Goal: Task Accomplishment & Management: Manage account settings

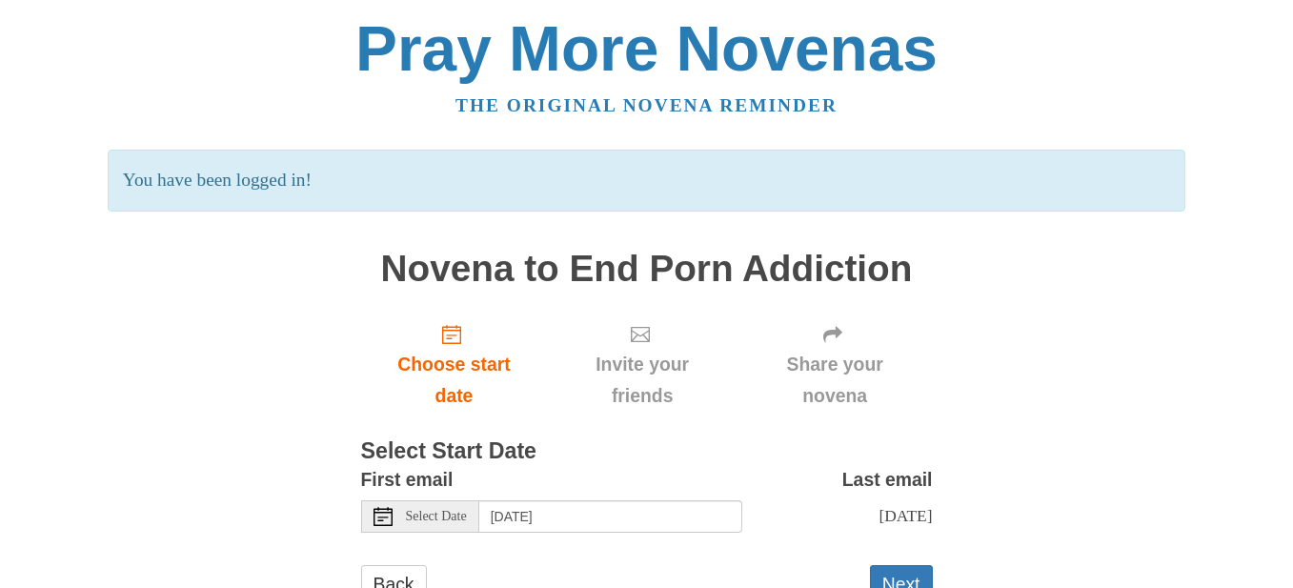
scroll to position [70, 0]
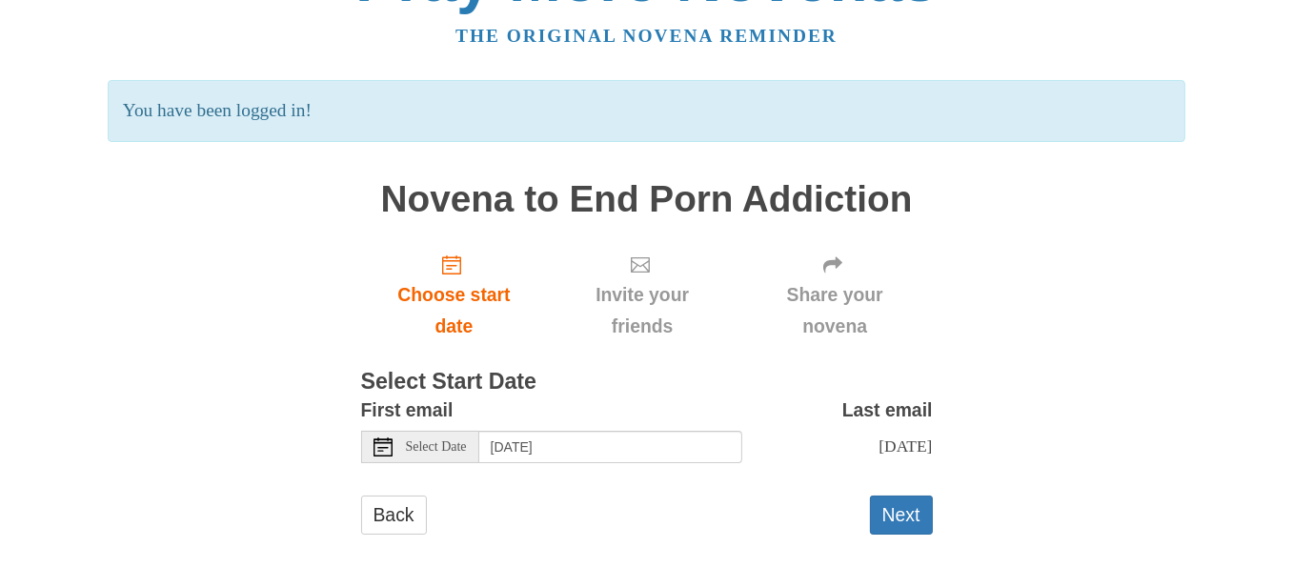
click at [410, 448] on span "Select Date" at bounding box center [436, 446] width 61 height 13
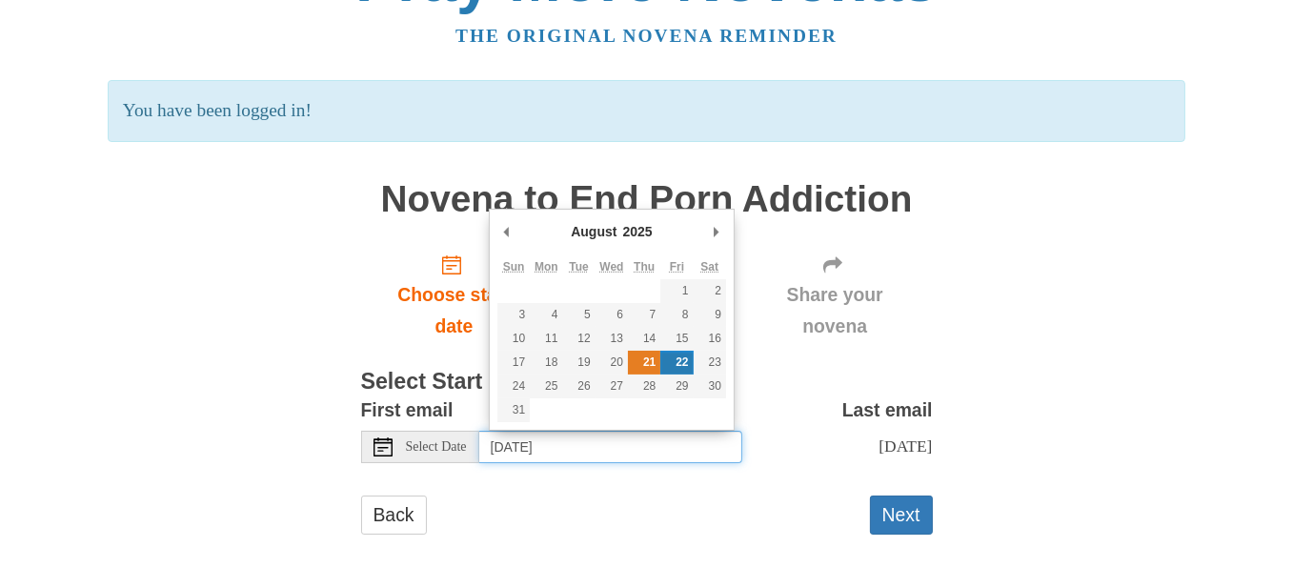
type input "Thursday, August 21st"
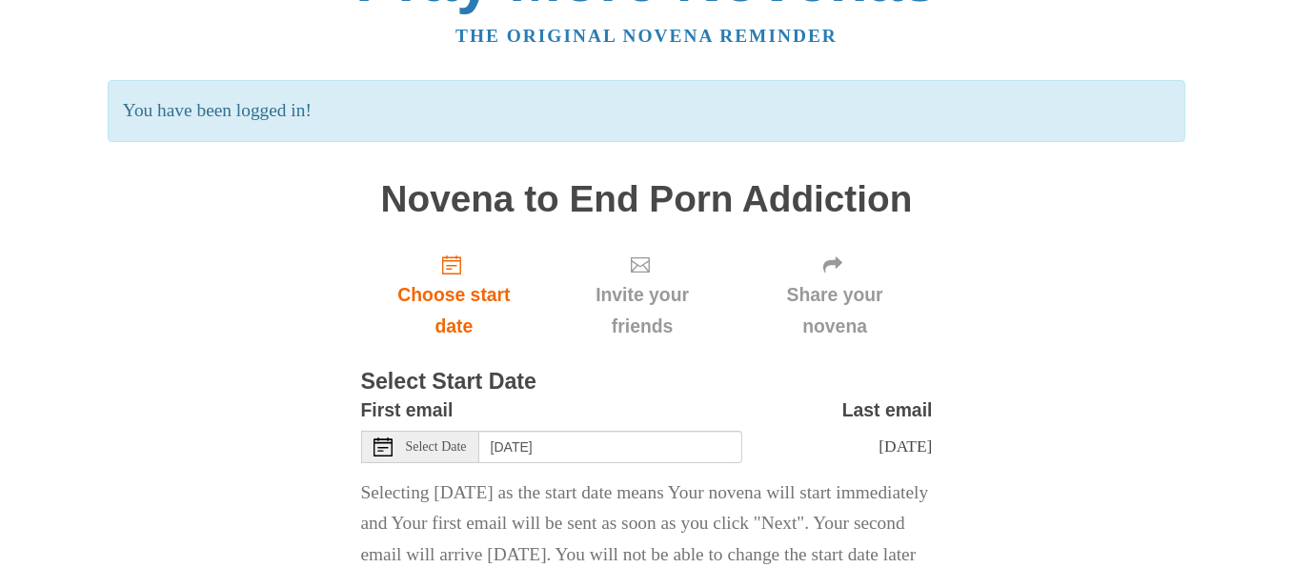
scroll to position [195, 0]
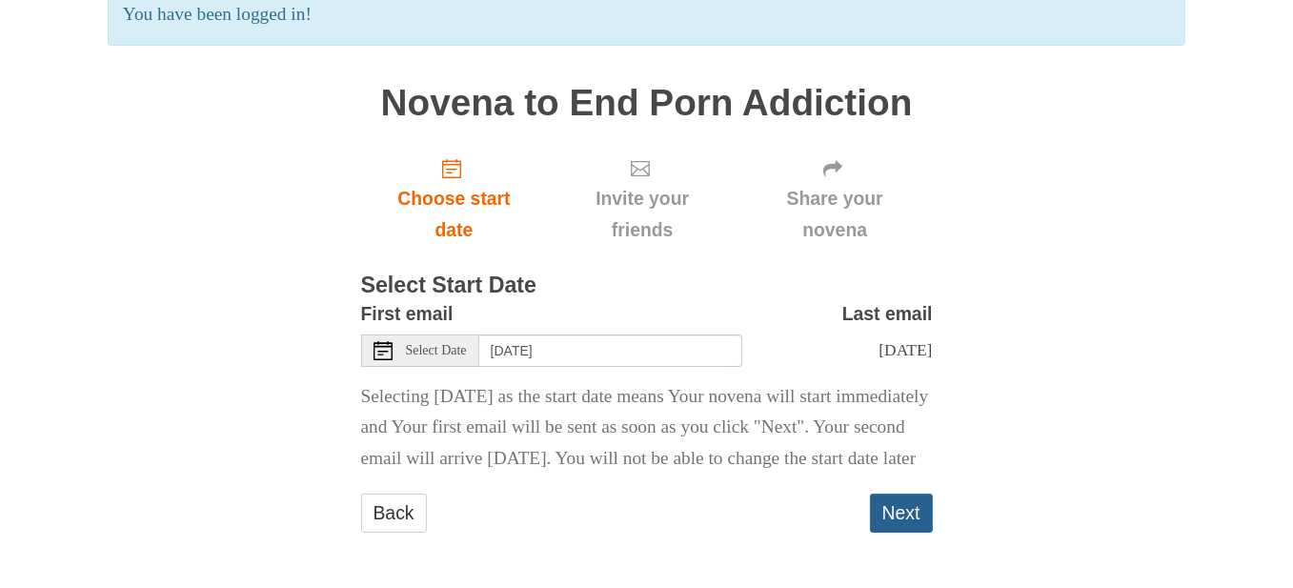
click at [901, 522] on button "Next" at bounding box center [901, 512] width 63 height 39
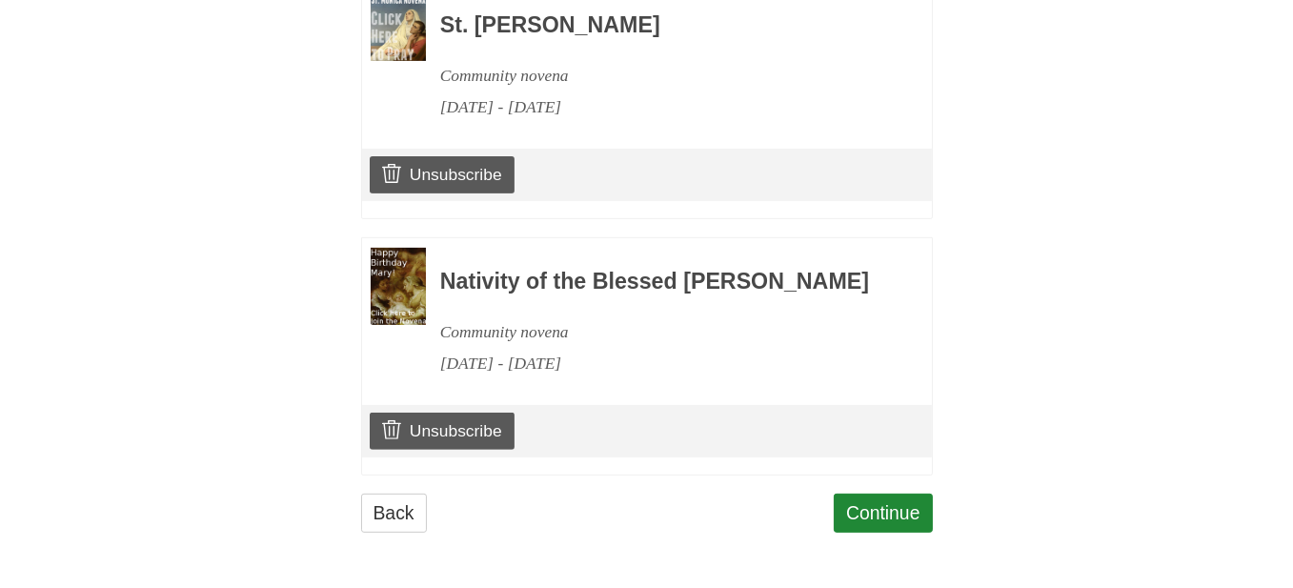
scroll to position [794, 0]
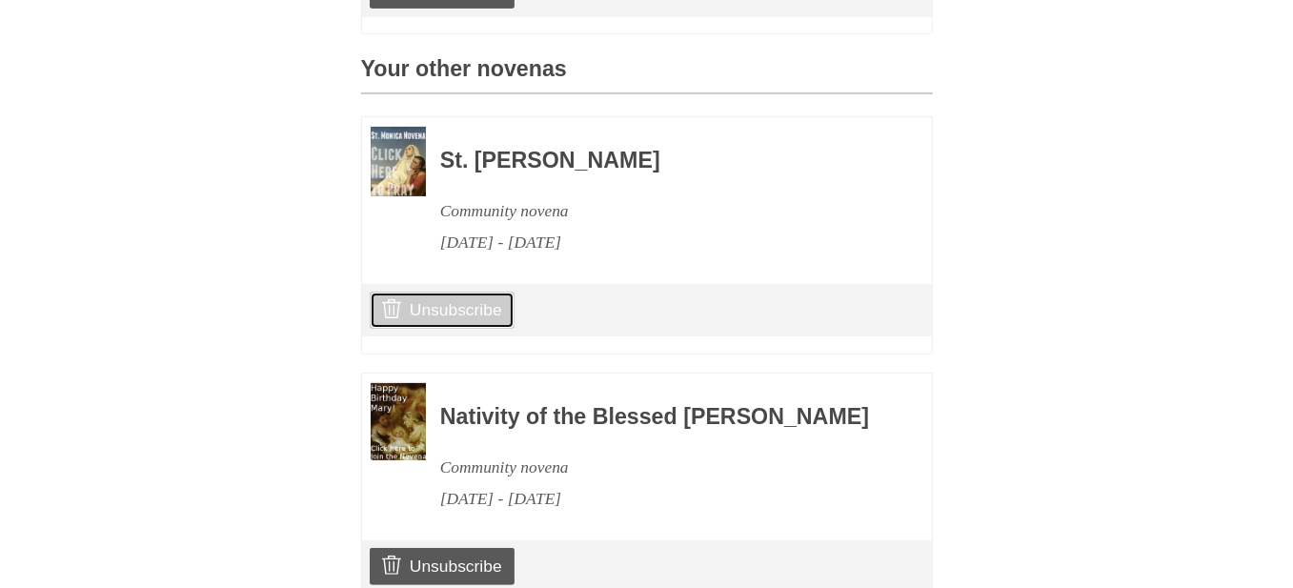
click at [470, 328] on link "Unsubscribe" at bounding box center [442, 309] width 144 height 36
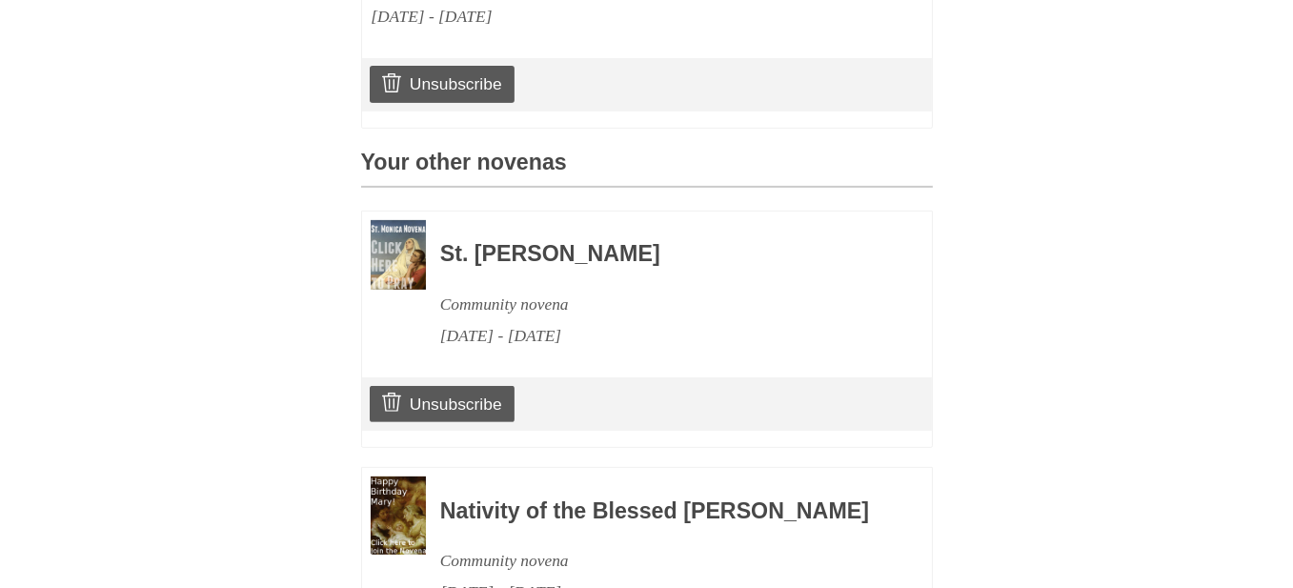
scroll to position [828, 0]
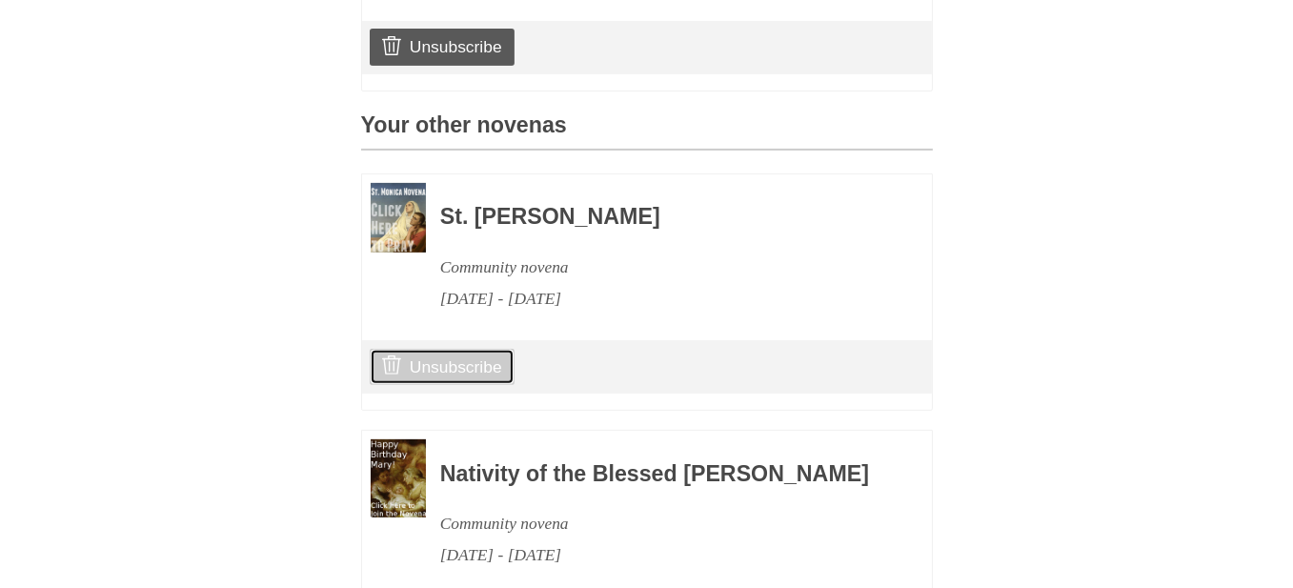
click at [473, 385] on link "Unsubscribe" at bounding box center [442, 367] width 144 height 36
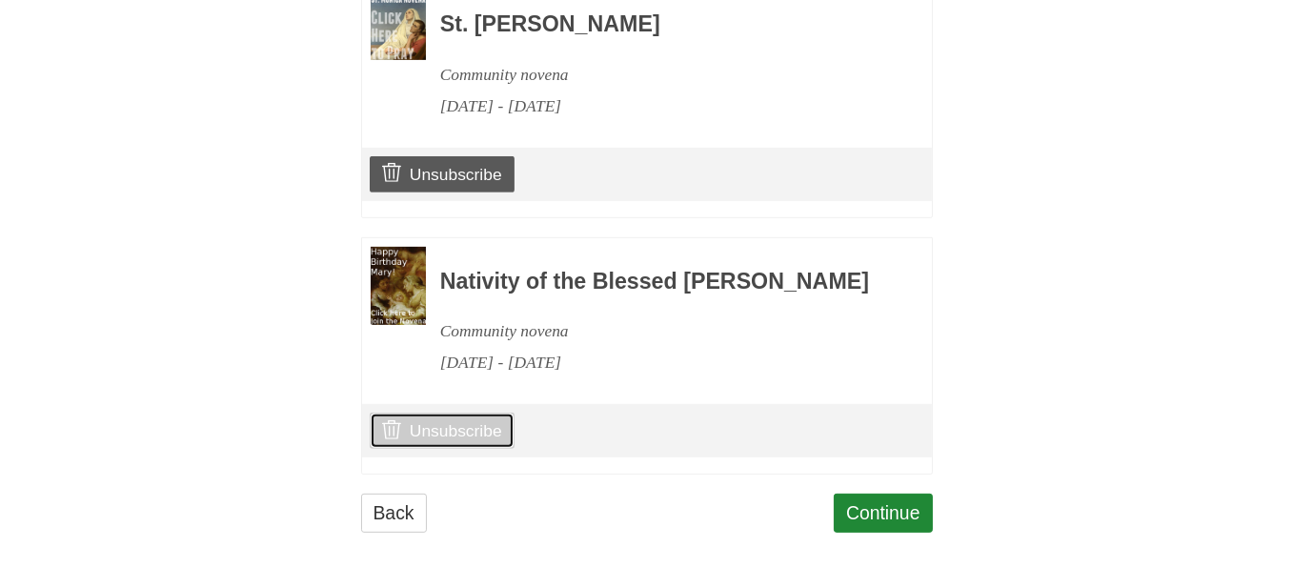
click at [421, 438] on link "Unsubscribe" at bounding box center [442, 430] width 144 height 36
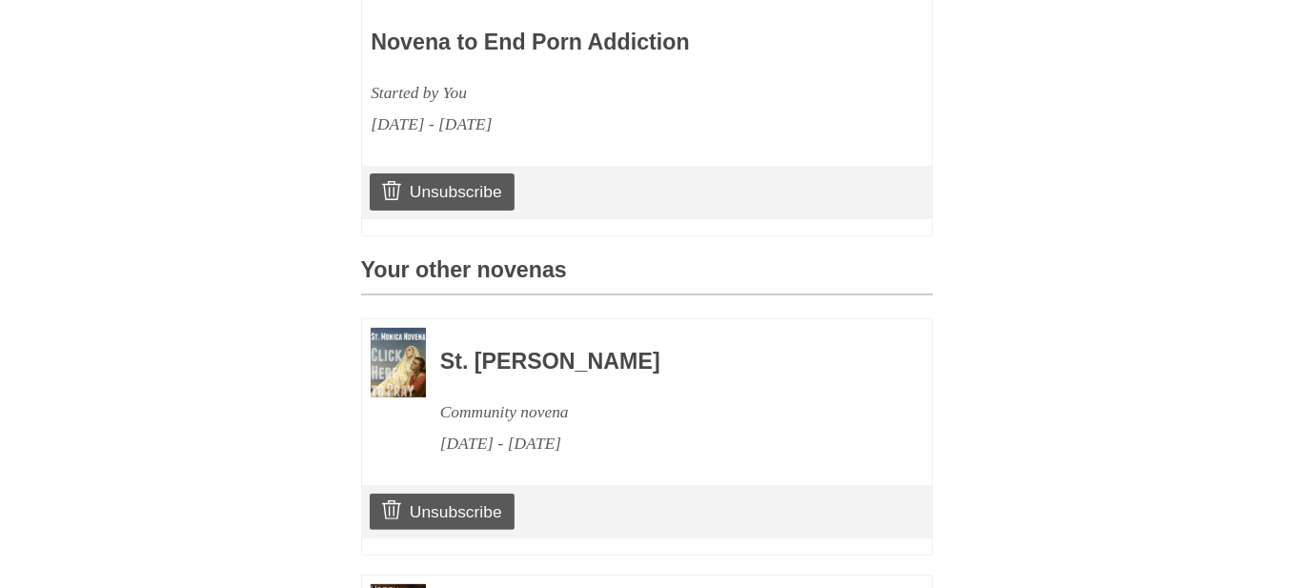
scroll to position [688, 0]
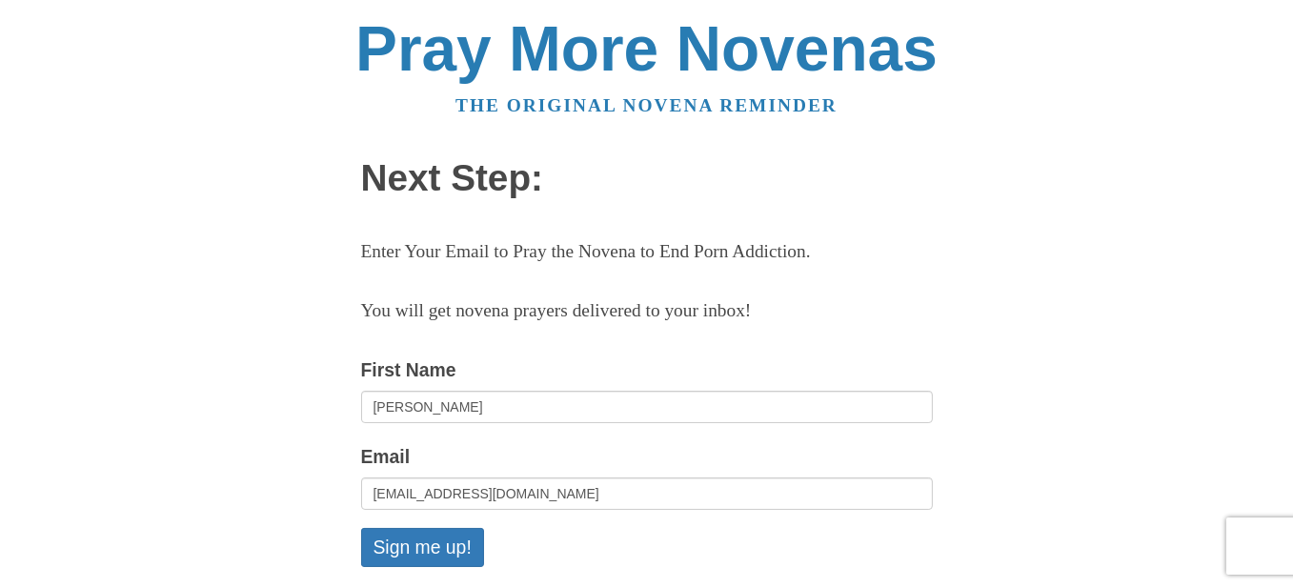
scroll to position [264, 0]
